Goal: Task Accomplishment & Management: Use online tool/utility

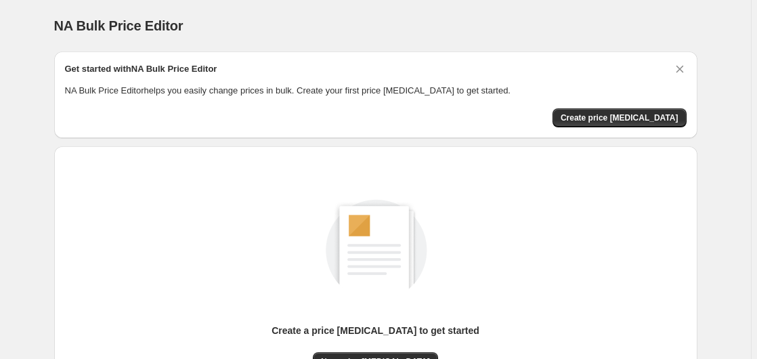
scroll to position [148, 0]
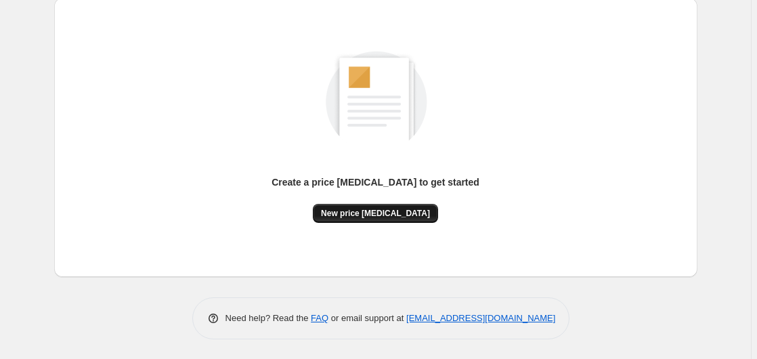
click at [333, 212] on button "New price [MEDICAL_DATA]" at bounding box center [375, 213] width 125 height 19
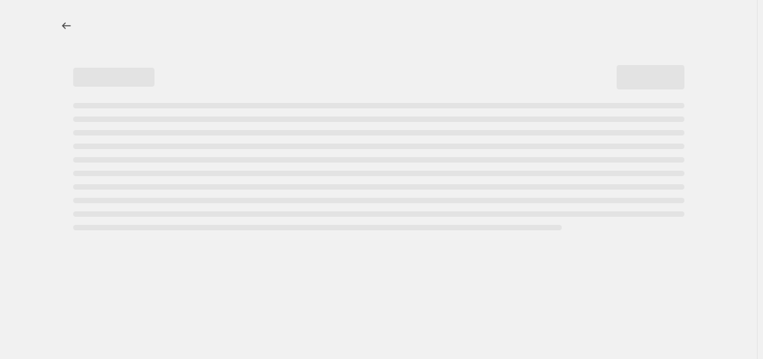
select select "percentage"
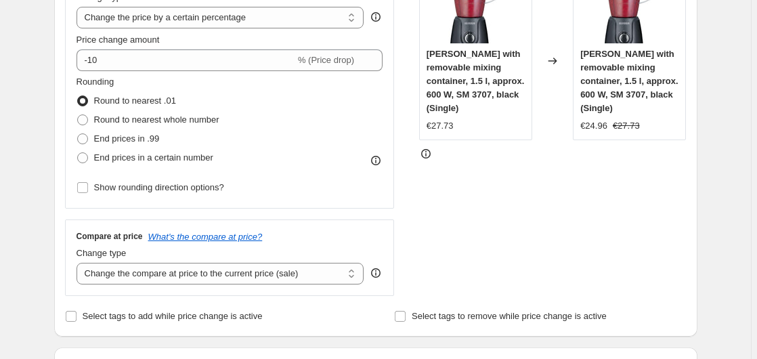
scroll to position [332, 0]
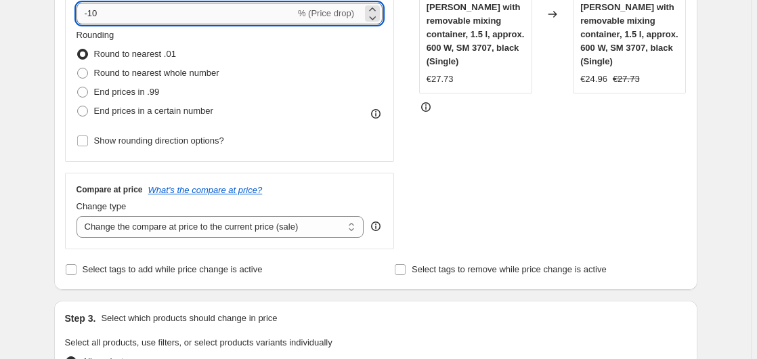
click at [182, 16] on input "-10" at bounding box center [186, 14] width 219 height 22
type input "-1"
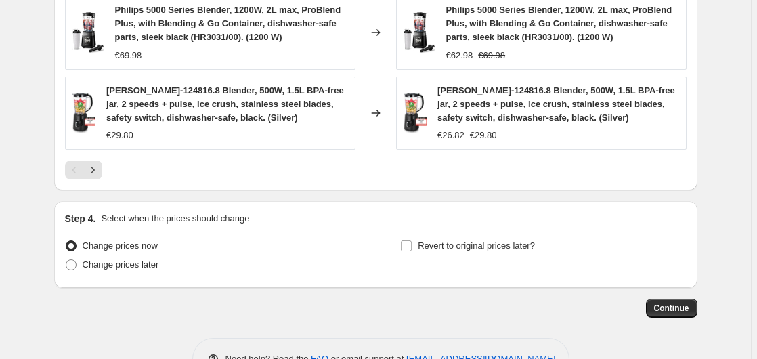
scroll to position [1071, 0]
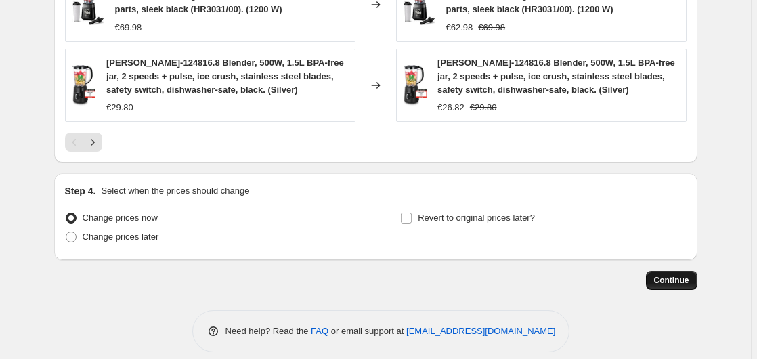
type input "-25"
click at [659, 278] on span "Continue" at bounding box center [671, 280] width 35 height 11
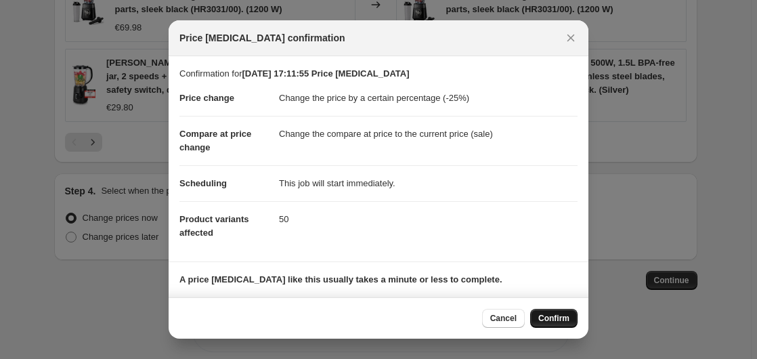
click at [568, 312] on button "Confirm" at bounding box center [553, 318] width 47 height 19
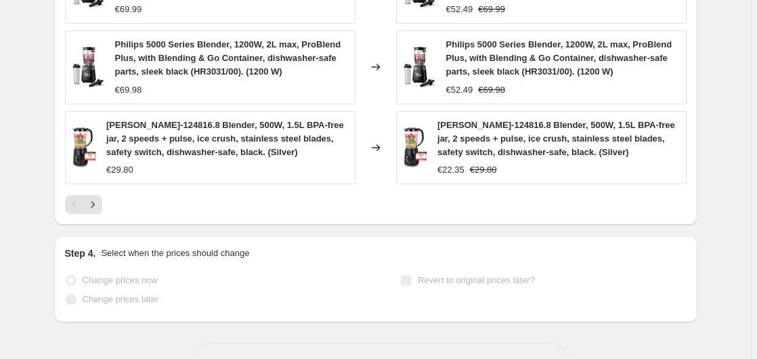
scroll to position [1106, 0]
